Goal: Book appointment/travel/reservation

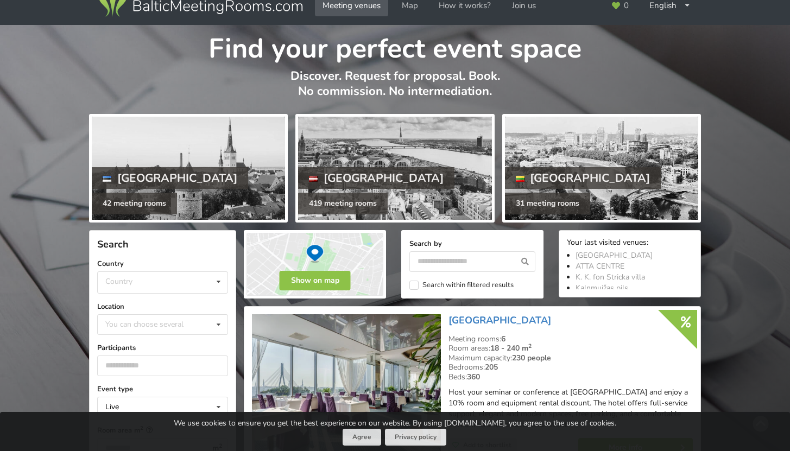
scroll to position [71, 0]
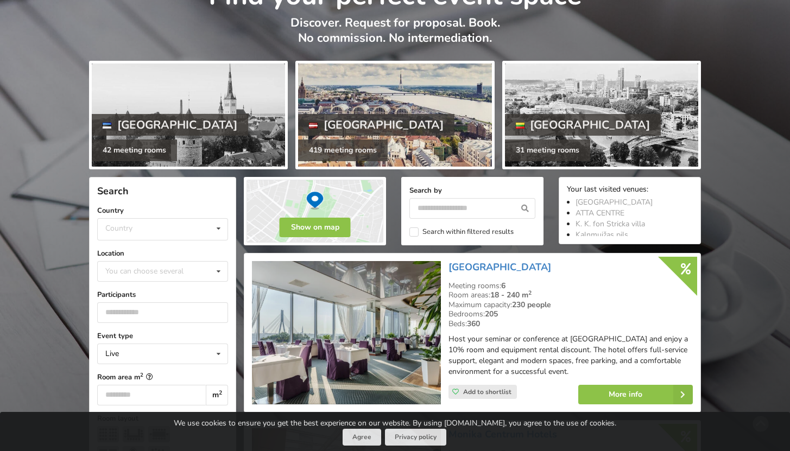
click at [414, 116] on div at bounding box center [394, 115] width 193 height 103
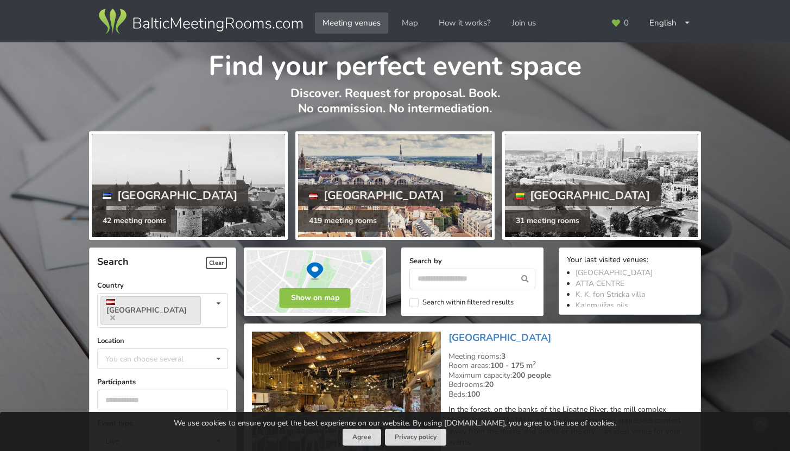
drag, startPoint x: 385, startPoint y: 201, endPoint x: 363, endPoint y: 186, distance: 26.5
click at [385, 201] on div at bounding box center [394, 185] width 193 height 103
